Goal: Task Accomplishment & Management: Use online tool/utility

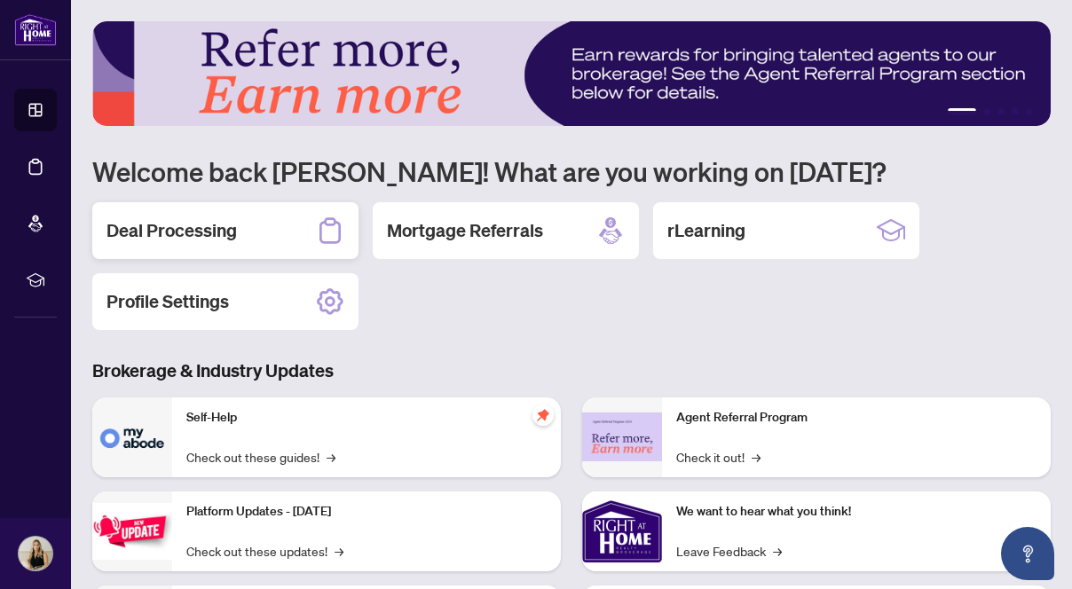
click at [160, 225] on h2 "Deal Processing" at bounding box center [172, 230] width 130 height 25
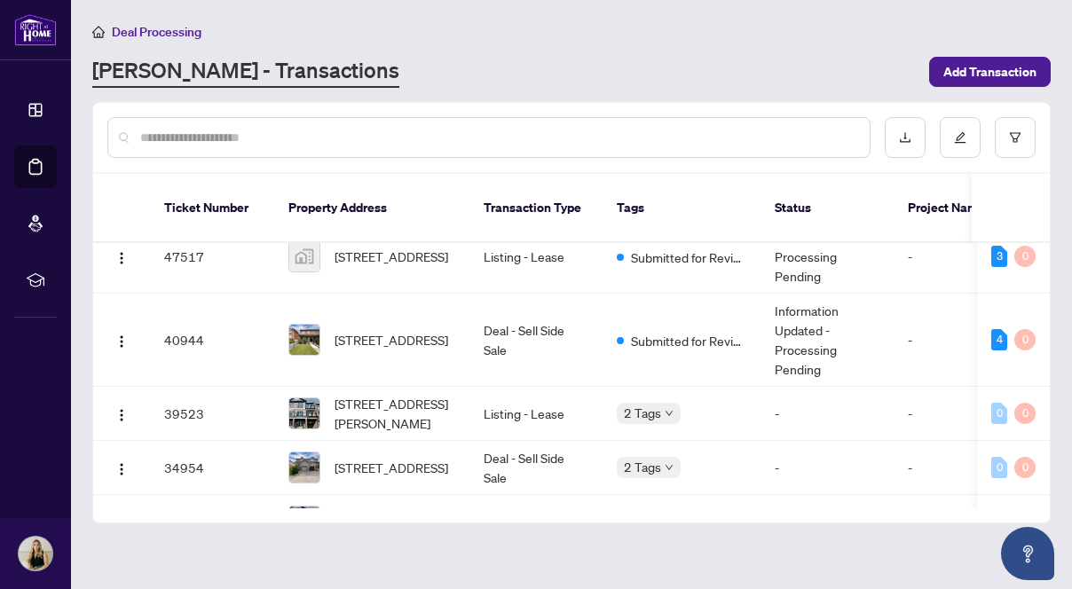
scroll to position [114, 0]
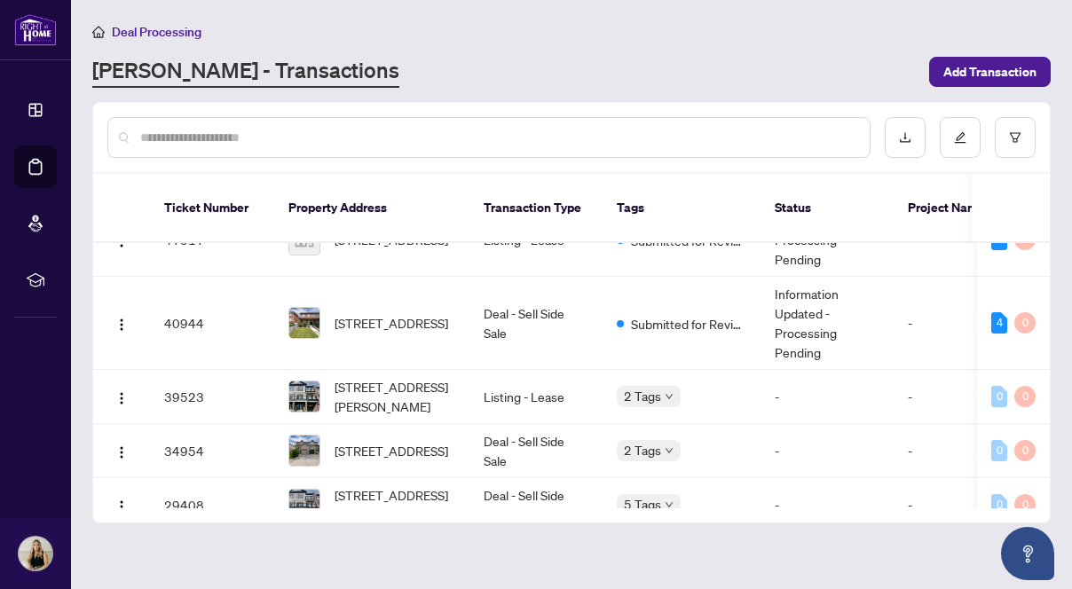
click at [523, 309] on td "Deal - Sell Side Sale" at bounding box center [536, 323] width 133 height 93
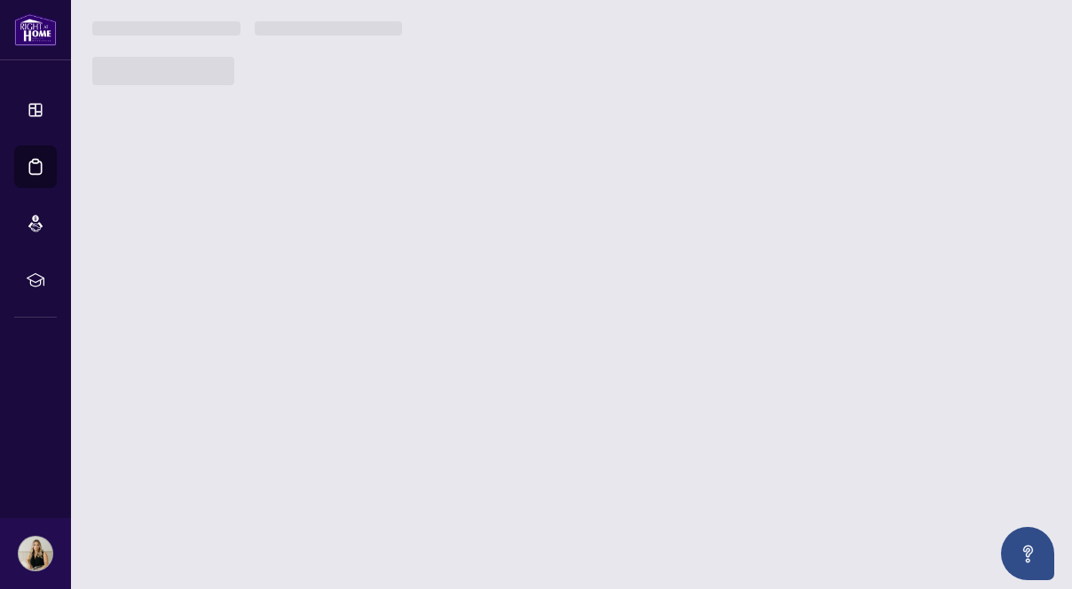
click at [523, 309] on main "Deal Processing [PERSON_NAME] - Transactions Add Transaction Ticket Number Prop…" at bounding box center [571, 294] width 1001 height 589
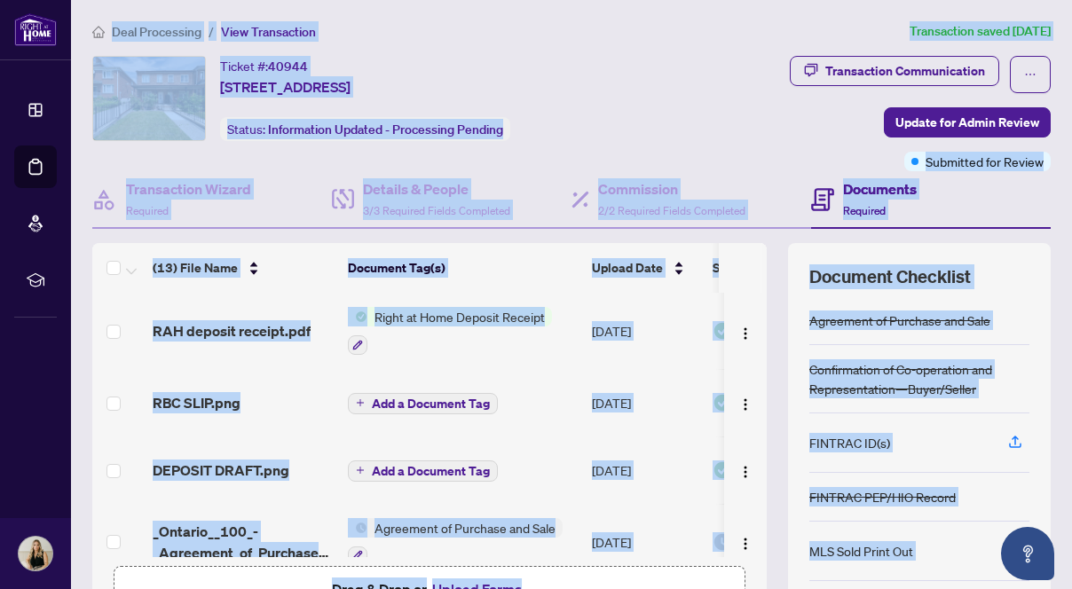
click at [751, 130] on div "Transaction Communication Update for Admin Review Submitted for Review" at bounding box center [853, 113] width 398 height 115
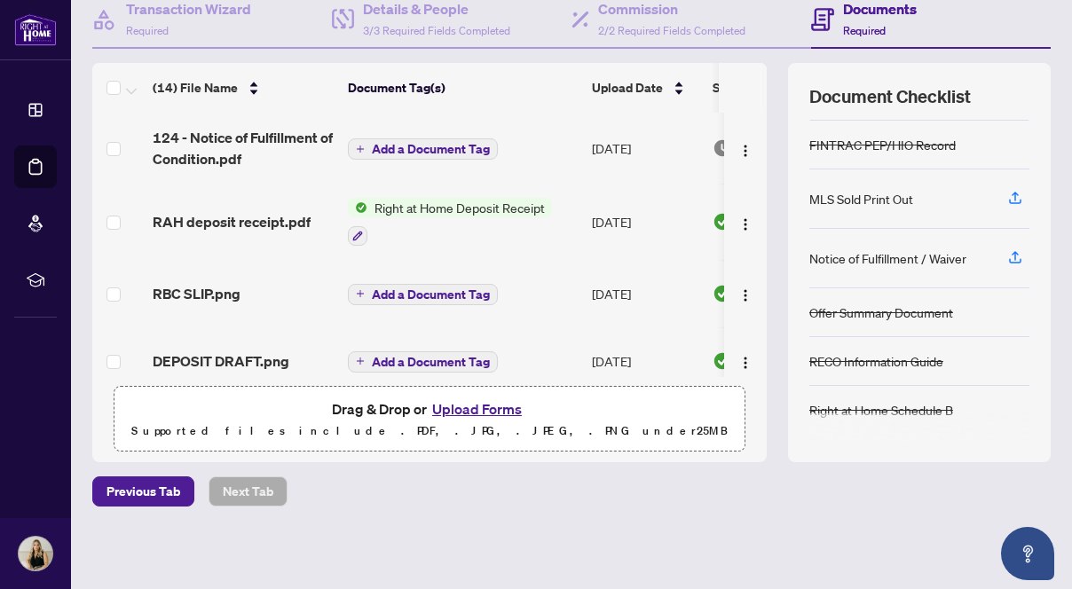
click at [388, 147] on span "Add a Document Tag" at bounding box center [431, 149] width 118 height 12
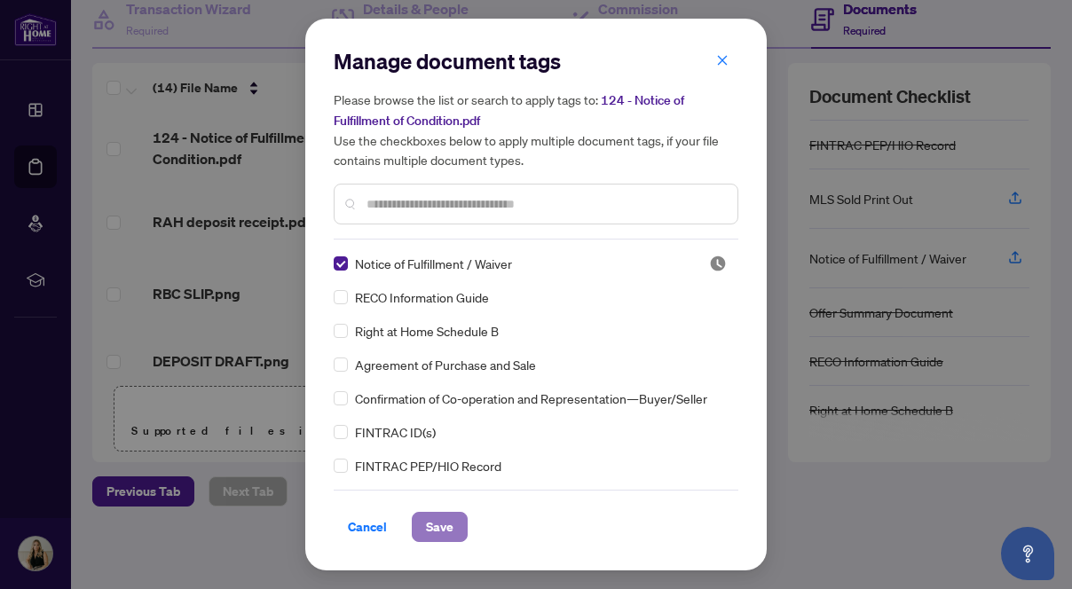
click at [438, 529] on span "Save" at bounding box center [440, 527] width 28 height 28
